Goal: Task Accomplishment & Management: Use online tool/utility

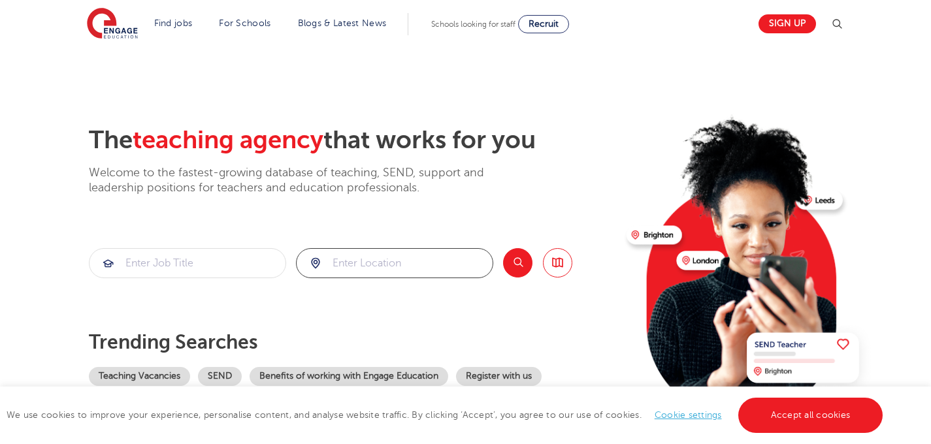
click at [364, 263] on input "search" at bounding box center [395, 263] width 196 height 29
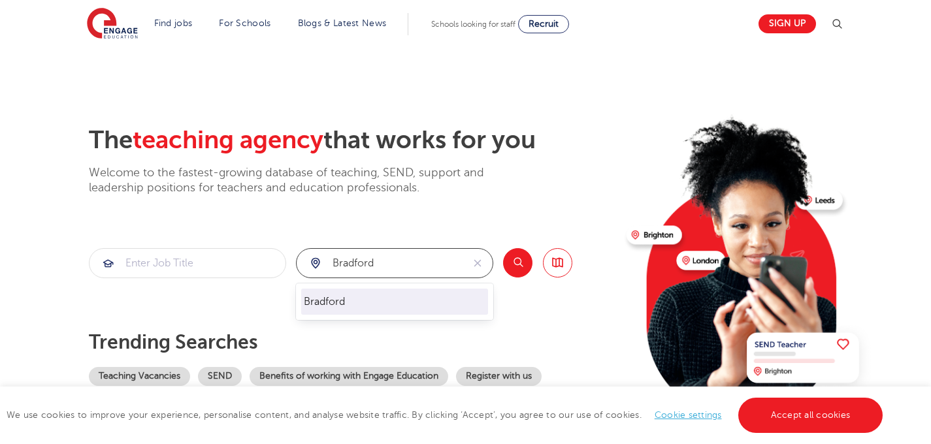
click at [348, 316] on div "Bradford" at bounding box center [394, 302] width 197 height 37
click at [355, 309] on li "Bradford" at bounding box center [394, 302] width 187 height 26
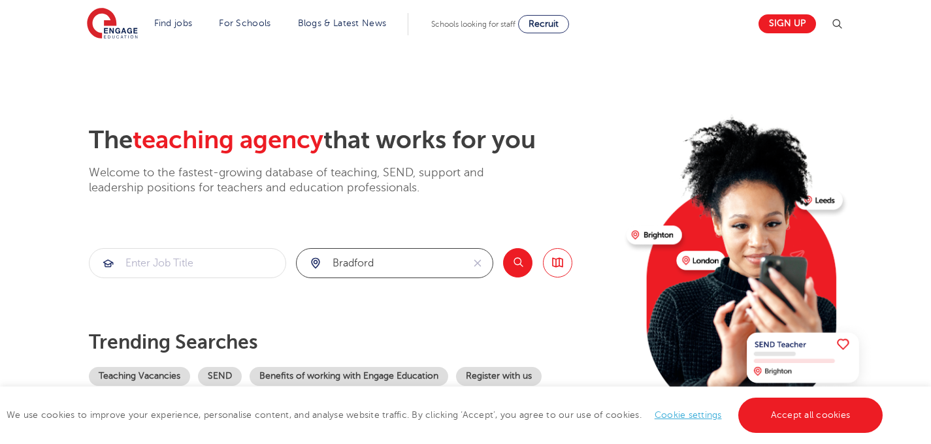
type input "Bradford"
click at [515, 264] on button "Search" at bounding box center [517, 262] width 29 height 29
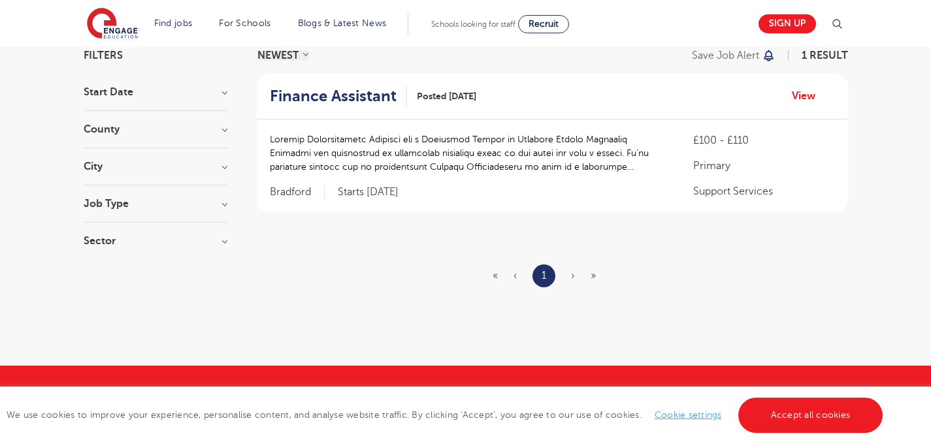
scroll to position [105, 0]
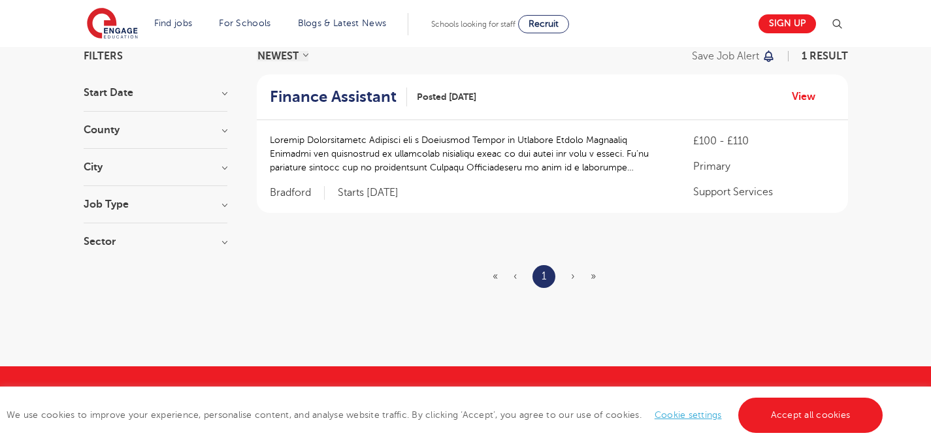
click at [573, 278] on span "›" at bounding box center [573, 276] width 4 height 12
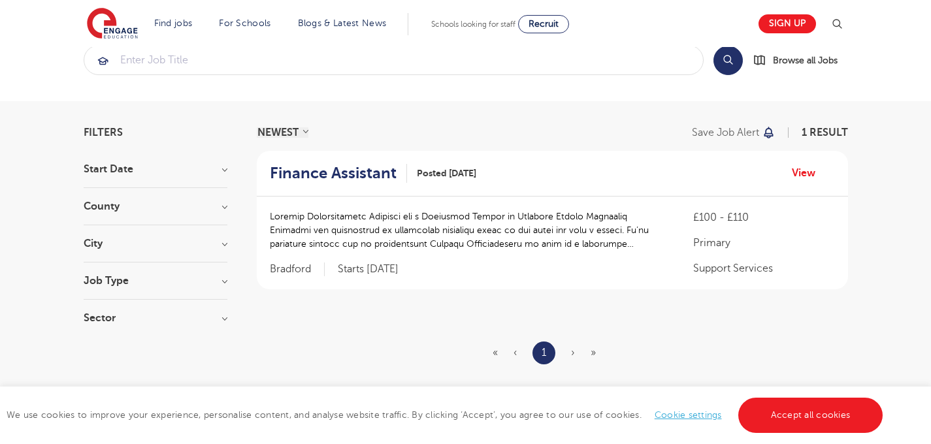
scroll to position [0, 0]
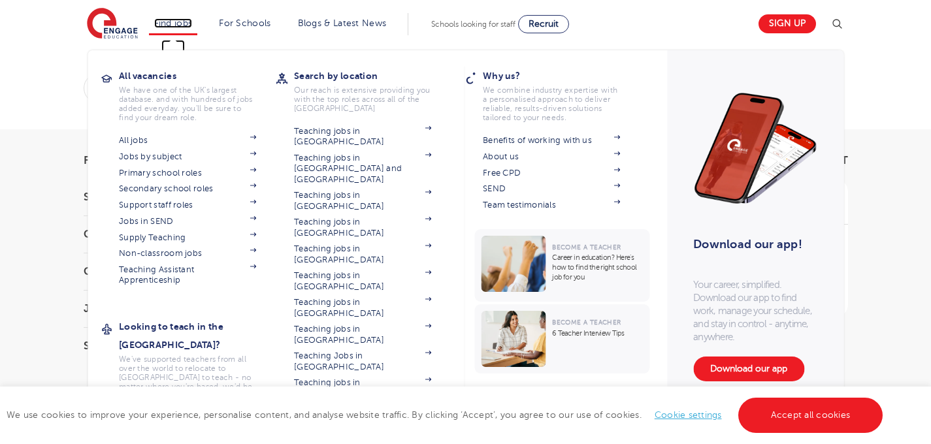
click at [187, 20] on link "Find jobs" at bounding box center [173, 23] width 39 height 10
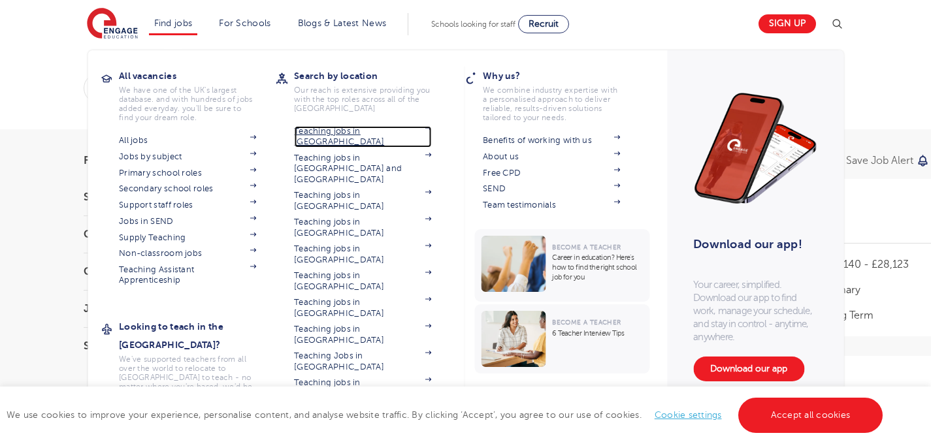
click at [323, 129] on link "Teaching jobs in [GEOGRAPHIC_DATA]" at bounding box center [362, 137] width 137 height 22
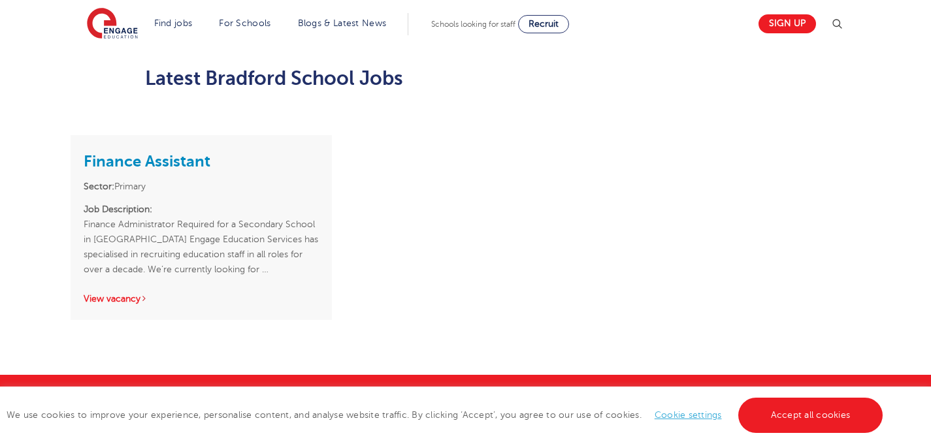
scroll to position [1038, 0]
